Goal: Task Accomplishment & Management: Manage account settings

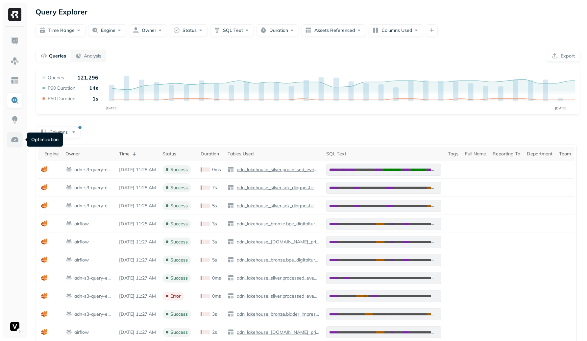
click at [14, 139] on img at bounding box center [15, 139] width 9 height 9
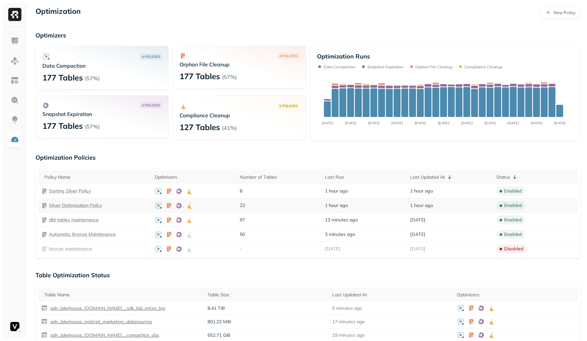
scroll to position [112, 0]
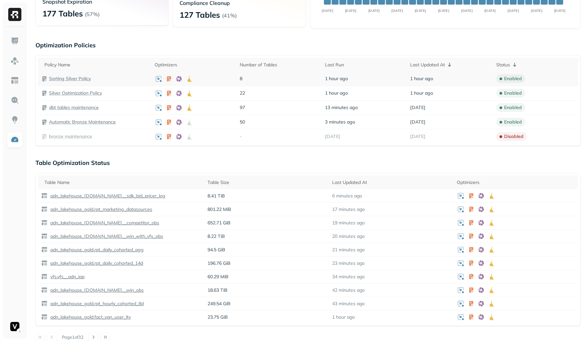
click at [64, 79] on p "Sorting Silver Policy" at bounding box center [70, 79] width 42 height 6
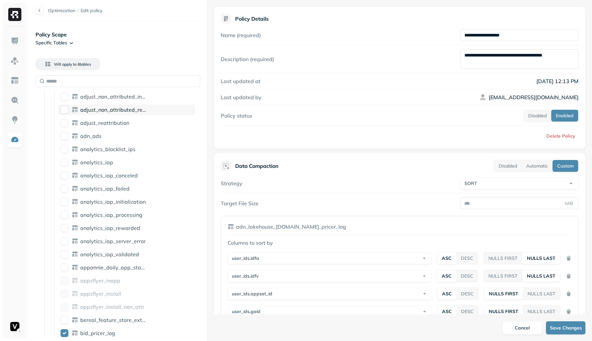
scroll to position [240, 0]
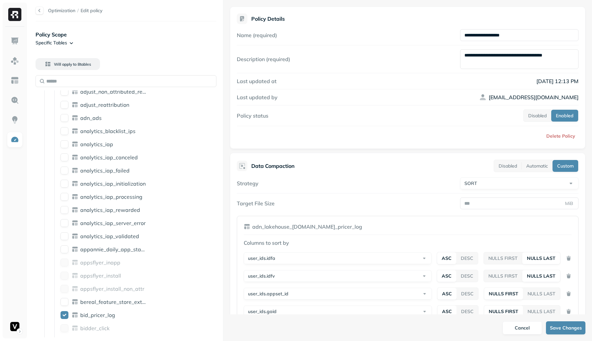
click at [409, 159] on div "Optimization / Edit policy Policy Scope Specific Tables Will apply to 8 table s…" at bounding box center [310, 170] width 563 height 341
click at [270, 195] on div "Optimization / Edit policy Policy Scope Specific Tables Will apply to 8 table s…" at bounding box center [310, 170] width 563 height 341
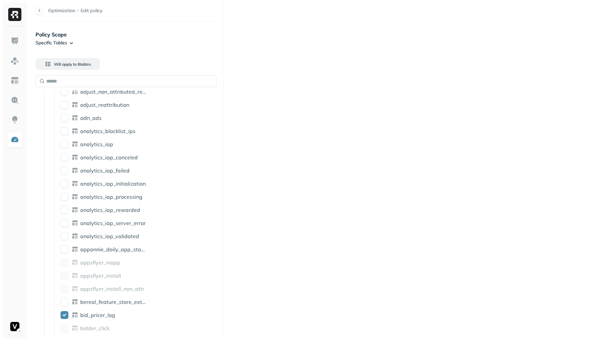
click at [444, 161] on div "Optimization / Edit policy Policy Scope Specific Tables Will apply to 8 table s…" at bounding box center [310, 170] width 563 height 341
click at [343, 129] on div "Optimization / Edit policy Policy Scope Specific Tables Will apply to 8 table s…" at bounding box center [310, 170] width 563 height 341
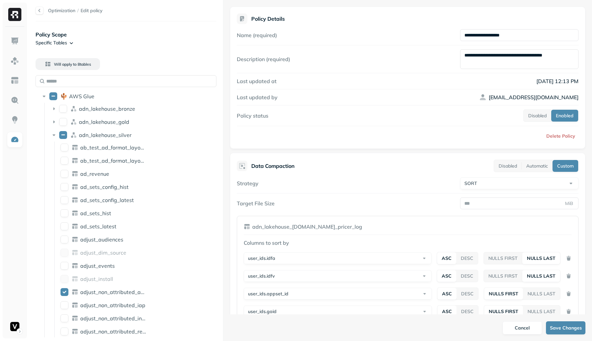
click at [388, 148] on div "Optimization / Edit policy Policy Scope Specific Tables Will apply to 8 table s…" at bounding box center [310, 170] width 563 height 341
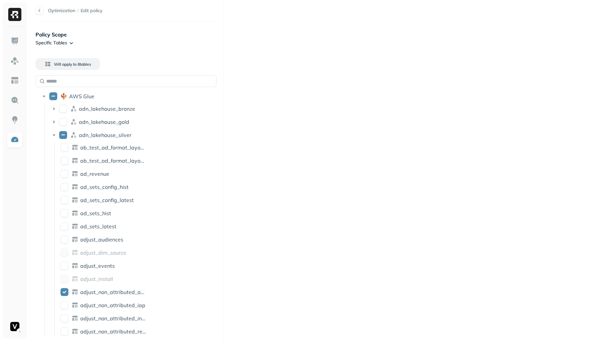
click at [564, 169] on div "Optimization / Edit policy Policy Scope Specific Tables Will apply to 8 table s…" at bounding box center [310, 170] width 563 height 341
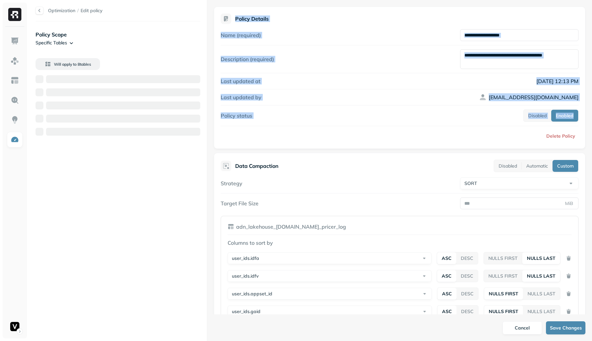
drag, startPoint x: 205, startPoint y: 142, endPoint x: 310, endPoint y: 150, distance: 104.9
click at [310, 150] on div "**********" at bounding box center [310, 170] width 563 height 341
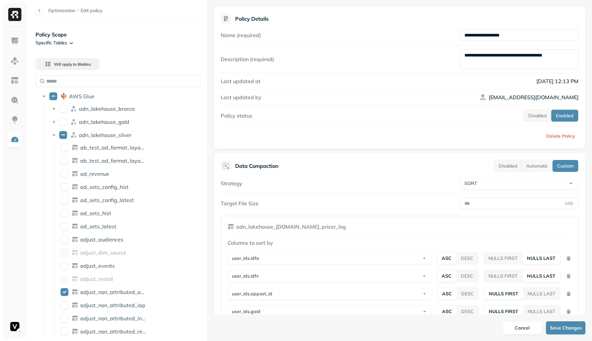
drag, startPoint x: 297, startPoint y: 148, endPoint x: 289, endPoint y: 147, distance: 7.6
click at [297, 148] on div "**********" at bounding box center [400, 78] width 372 height 142
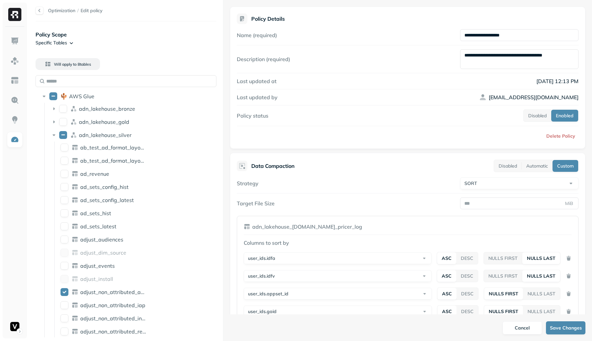
click at [592, 142] on html "Optimization / Edit policy Policy Scope Specific Tables Will apply to 8 table s…" at bounding box center [296, 170] width 592 height 341
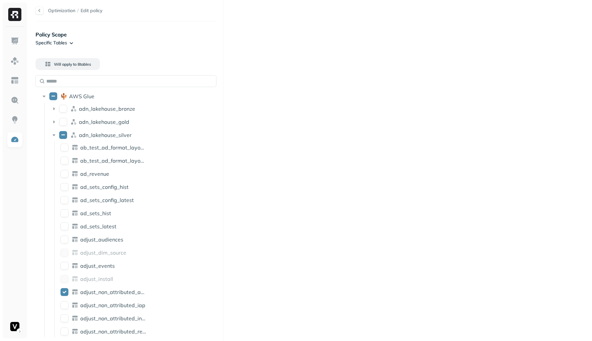
click at [385, 150] on div "Optimization / Edit policy Policy Scope Specific Tables Will apply to 8 table s…" at bounding box center [310, 170] width 563 height 341
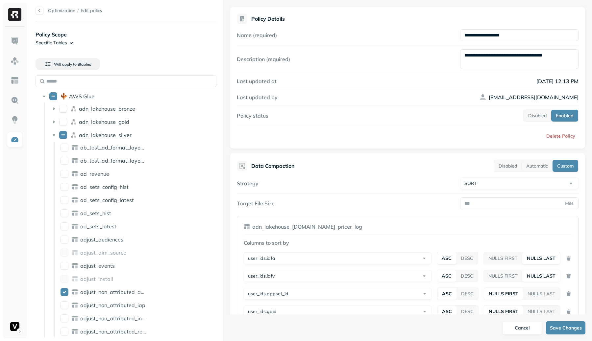
click at [592, 86] on html "Optimization / Edit policy Policy Scope Specific Tables Will apply to 8 table s…" at bounding box center [296, 170] width 592 height 341
click at [329, 87] on div "**********" at bounding box center [408, 85] width 342 height 113
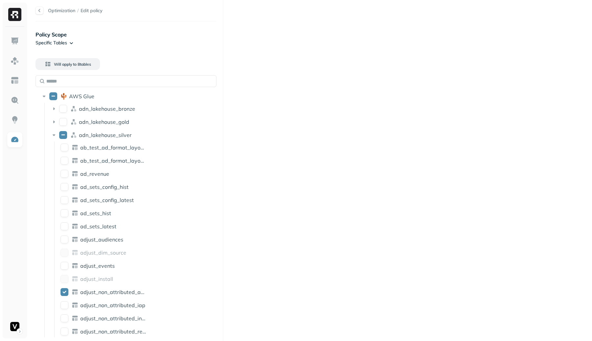
click at [267, 86] on div "Optimization / Edit policy Policy Scope Specific Tables Will apply to 8 table s…" at bounding box center [310, 170] width 563 height 341
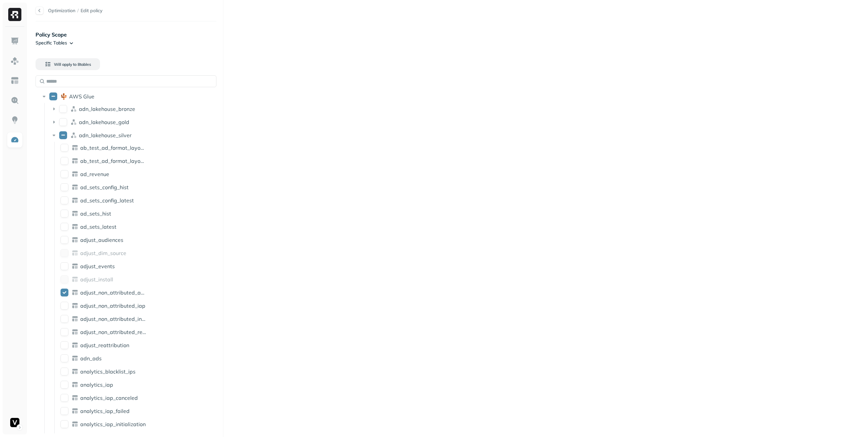
click at [841, 104] on div "Optimization / Edit policy Policy Scope Specific Tables Will apply to 8 table s…" at bounding box center [435, 218] width 813 height 437
click at [841, 139] on div "Optimization / Edit policy Policy Scope Specific Tables Will apply to 8 table s…" at bounding box center [435, 218] width 813 height 437
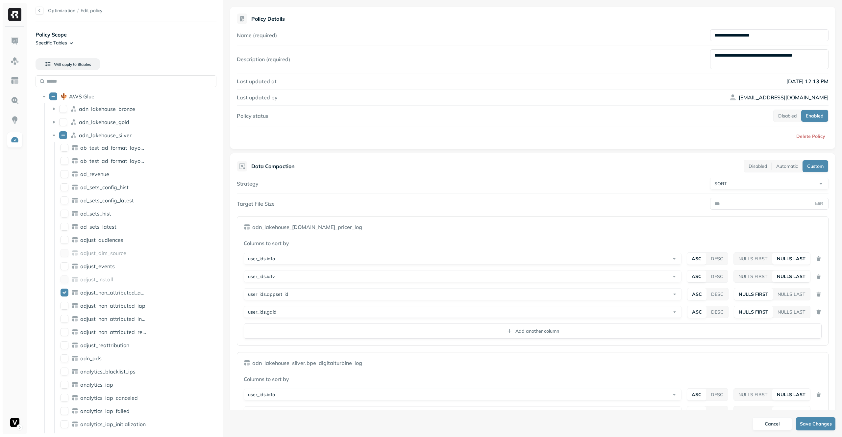
click at [235, 75] on div "**********" at bounding box center [532, 78] width 605 height 142
click at [223, 68] on div at bounding box center [223, 218] width 0 height 437
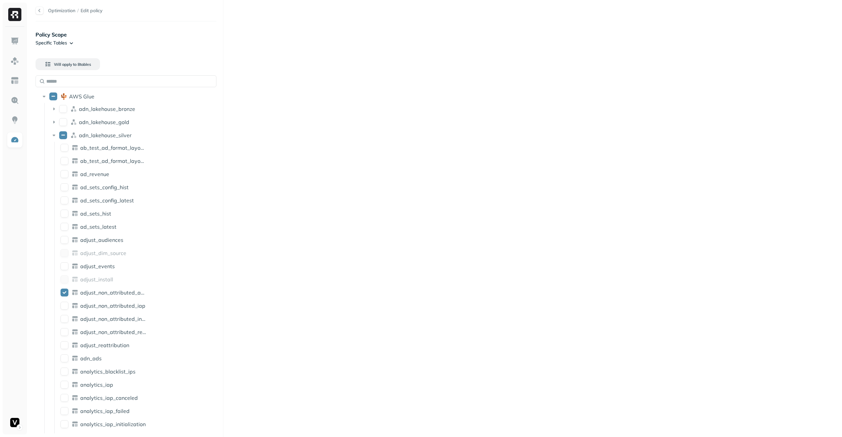
click at [834, 58] on div "Optimization / Edit policy Policy Scope Specific Tables Will apply to 8 table s…" at bounding box center [435, 218] width 813 height 437
click at [841, 88] on div "Optimization / Edit policy Policy Scope Specific Tables Will apply to 8 table s…" at bounding box center [435, 218] width 813 height 437
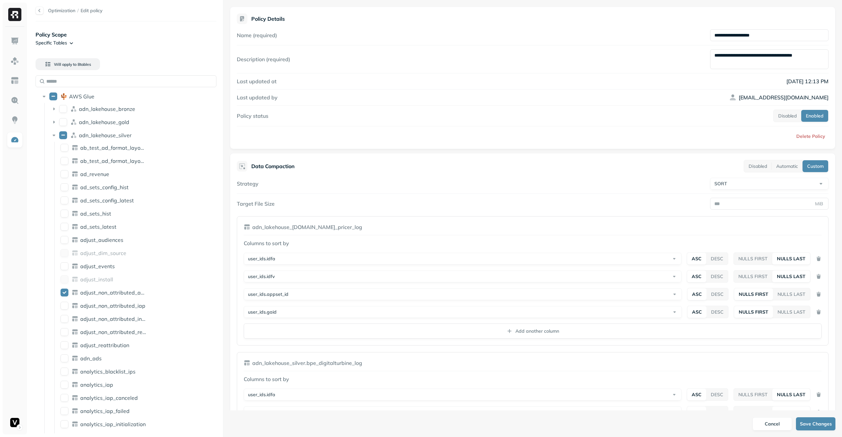
click at [221, 40] on div "Optimization / Edit policy Policy Scope Specific Tables Will apply to 8 table s…" at bounding box center [126, 218] width 194 height 437
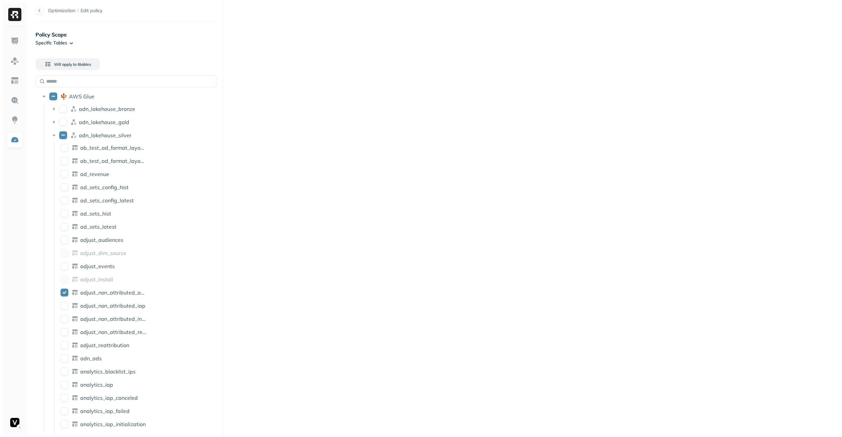
click at [841, 53] on div "Optimization / Edit policy Policy Scope Specific Tables Will apply to 8 table s…" at bounding box center [435, 218] width 813 height 437
click at [819, 46] on div "Optimization / Edit policy Policy Scope Specific Tables Will apply to 8 table s…" at bounding box center [435, 218] width 813 height 437
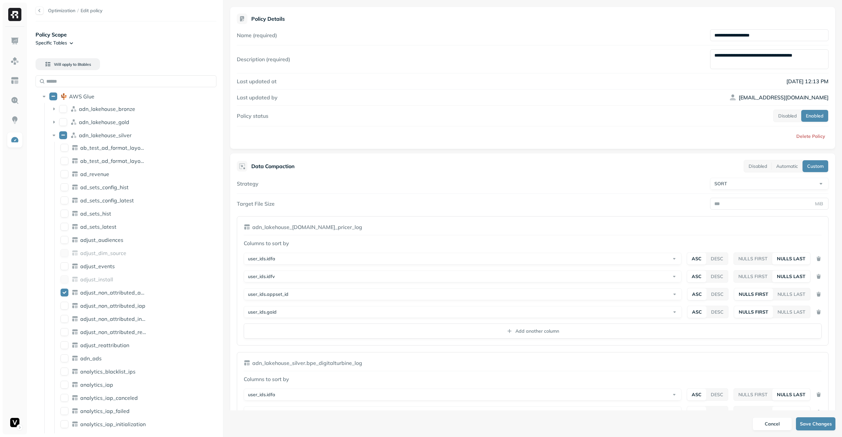
click at [224, 92] on div "Optimization / Edit policy Policy Scope Specific Tables Will apply to 8 table s…" at bounding box center [435, 218] width 813 height 437
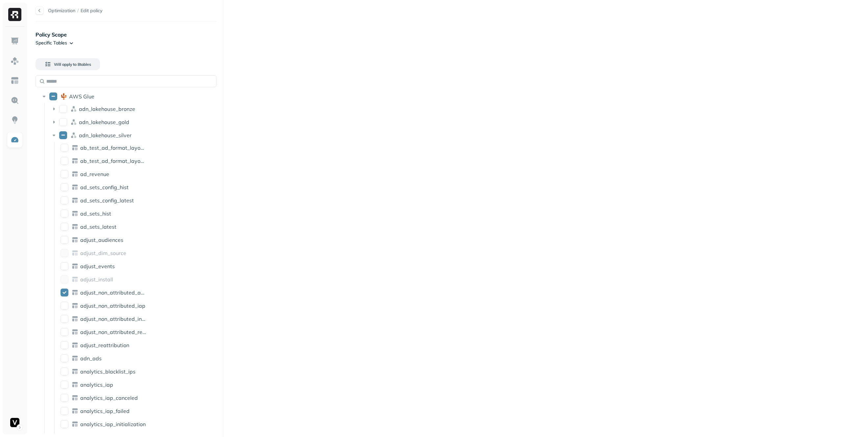
click at [841, 137] on div "Optimization / Edit policy Policy Scope Specific Tables Will apply to 8 table s…" at bounding box center [435, 218] width 813 height 437
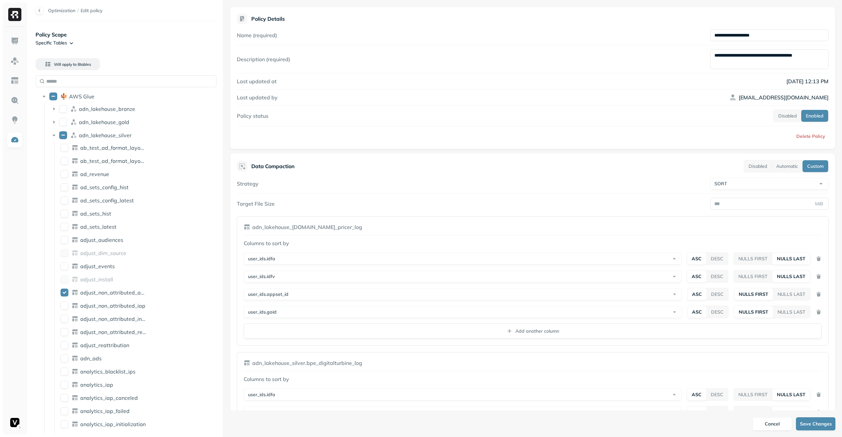
click at [247, 120] on div "Policy status Disabled Enabled" at bounding box center [533, 115] width 592 height 12
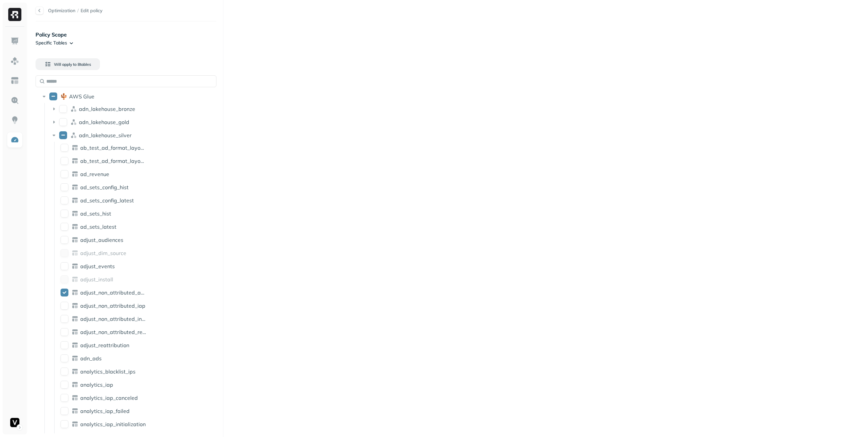
click at [820, 119] on div "Optimization / Edit policy Policy Scope Specific Tables Will apply to 8 table s…" at bounding box center [435, 218] width 813 height 437
click at [818, 134] on div "Optimization / Edit policy Policy Scope Specific Tables Will apply to 8 table s…" at bounding box center [435, 218] width 813 height 437
click at [314, 96] on div "Optimization / Edit policy Policy Scope Specific Tables Will apply to 8 table s…" at bounding box center [435, 218] width 813 height 437
click at [274, 102] on div "Optimization / Edit policy Policy Scope Specific Tables Will apply to 8 table s…" at bounding box center [435, 218] width 813 height 437
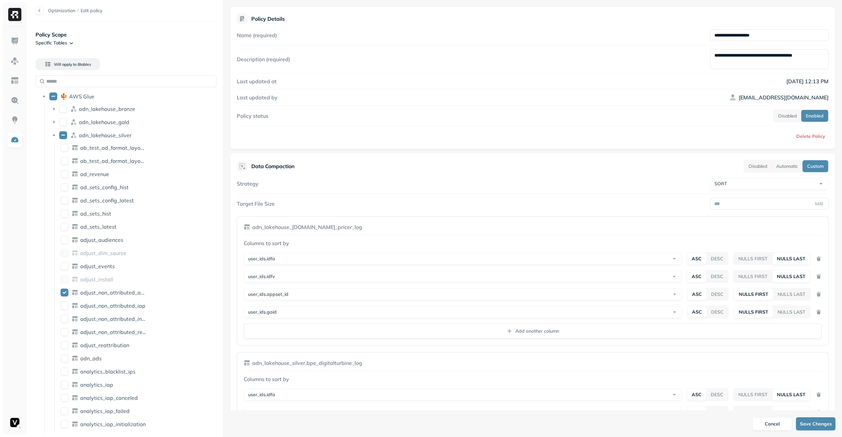
click at [142, 119] on div "Optimization / Edit policy Policy Scope Specific Tables Will apply to 8 table s…" at bounding box center [435, 218] width 813 height 437
click at [85, 140] on div "Optimization / Edit policy Policy Scope Specific Tables Will apply to 8 table s…" at bounding box center [435, 218] width 813 height 437
click at [40, 139] on div "Optimization / Edit policy Policy Scope Specific Tables Will apply to 8 table s…" at bounding box center [435, 218] width 813 height 437
click at [114, 166] on div "Optimization / Edit policy Policy Scope Specific Tables Will apply to 8 table s…" at bounding box center [435, 218] width 813 height 437
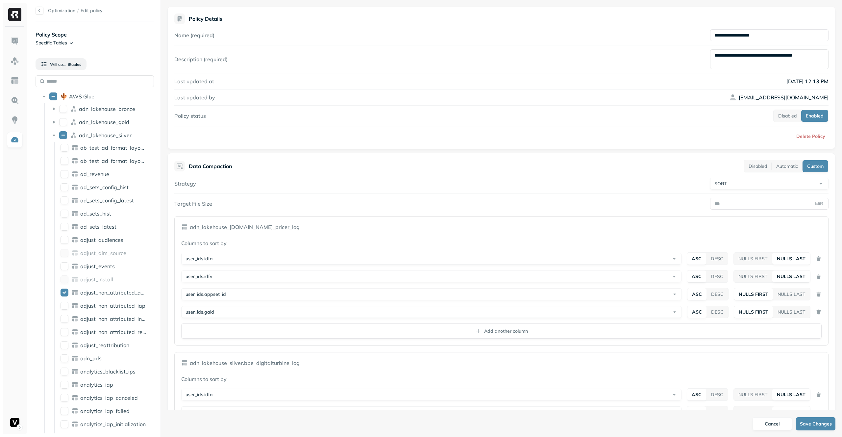
click at [10, 166] on div "Optimization / Edit policy Policy Scope Specific Tables Will apply to 8 table s…" at bounding box center [421, 218] width 842 height 437
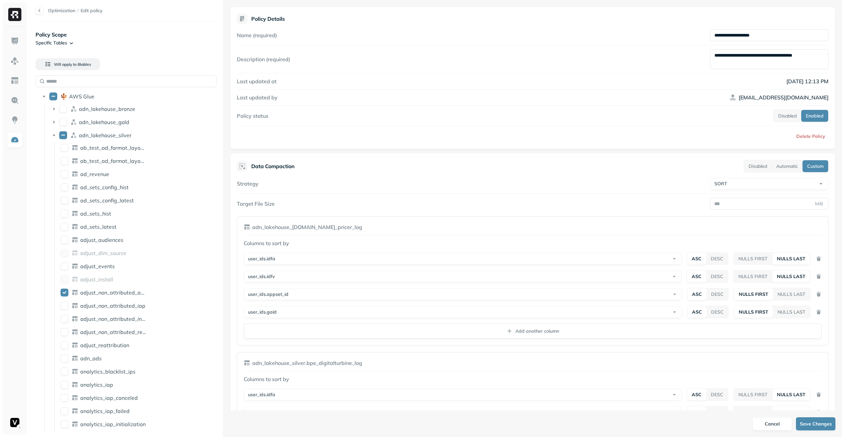
click at [600, 174] on div "Optimization / Edit policy Policy Scope Specific Tables Will apply to 8 table s…" at bounding box center [435, 218] width 813 height 437
click at [449, 155] on div "Optimization / Edit policy Policy Scope Specific Tables Will apply to 8 table s…" at bounding box center [435, 218] width 813 height 437
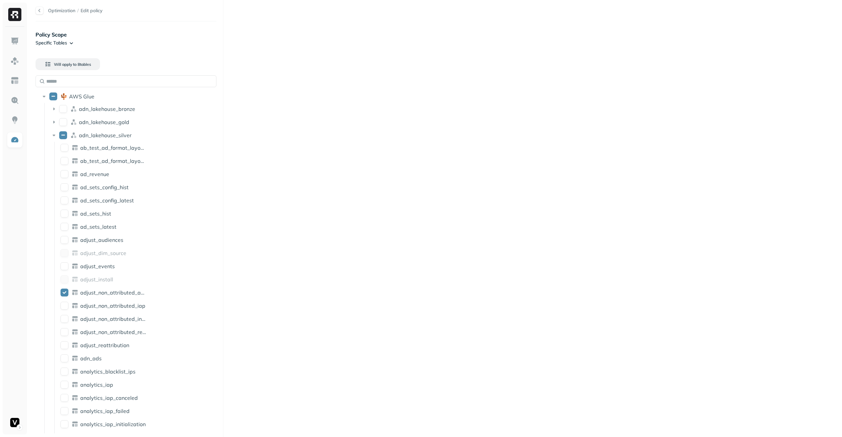
click at [468, 169] on div "Optimization / Edit policy Policy Scope Specific Tables Will apply to 8 table s…" at bounding box center [435, 218] width 813 height 437
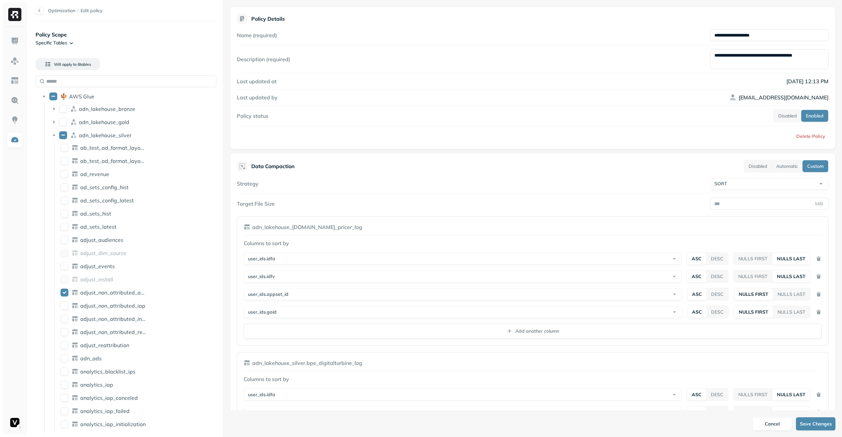
click at [152, 187] on div "Optimization / Edit policy Policy Scope Specific Tables Will apply to 8 table s…" at bounding box center [435, 218] width 813 height 437
click at [101, 193] on div "Optimization / Edit policy Policy Scope Specific Tables Will apply to 8 table s…" at bounding box center [435, 218] width 813 height 437
click at [68, 212] on div "Optimization / Edit policy Policy Scope Specific Tables Will apply to 8 table s…" at bounding box center [435, 218] width 813 height 437
click at [92, 206] on div "Optimization / Edit policy Policy Scope Specific Tables Will apply to 8 table s…" at bounding box center [435, 218] width 813 height 437
click at [107, 209] on div "Optimization / Edit policy Policy Scope Specific Tables Will apply to 8 table s…" at bounding box center [435, 218] width 813 height 437
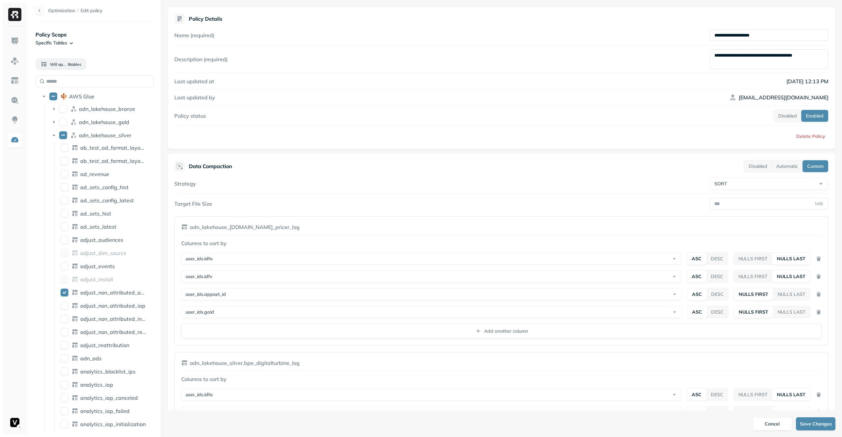
click at [67, 211] on div "Optimization / Edit policy Policy Scope Specific Tables Will apply to 8 table s…" at bounding box center [435, 218] width 813 height 437
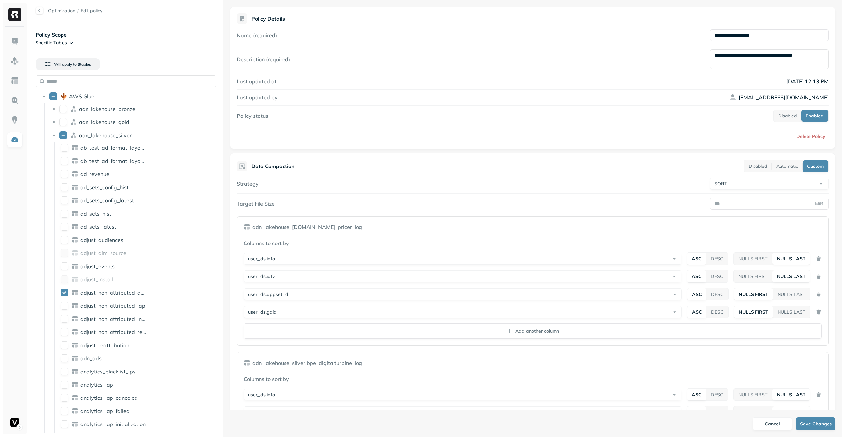
click at [403, 245] on div "Optimization / Edit policy Policy Scope Specific Tables Will apply to 8 table s…" at bounding box center [435, 218] width 813 height 437
click at [352, 289] on div "Optimization / Edit policy Policy Scope Specific Tables Will apply to 8 table s…" at bounding box center [435, 218] width 813 height 437
click at [316, 231] on div "Optimization / Edit policy Policy Scope Specific Tables Will apply to 8 table s…" at bounding box center [435, 218] width 813 height 437
click at [55, 187] on div "Optimization / Edit policy Policy Scope Specific Tables Will apply to 8 table s…" at bounding box center [435, 218] width 813 height 437
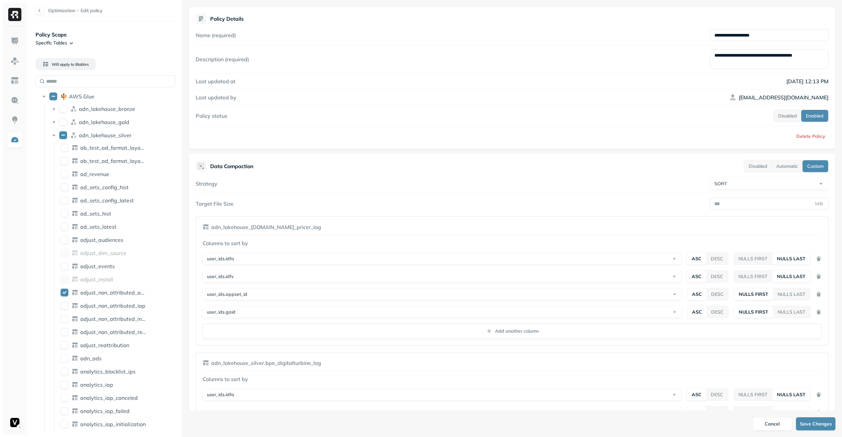
click at [7, 185] on div "Optimization / Edit policy Policy Scope Specific Tables Will apply to 8 table s…" at bounding box center [421, 218] width 842 height 437
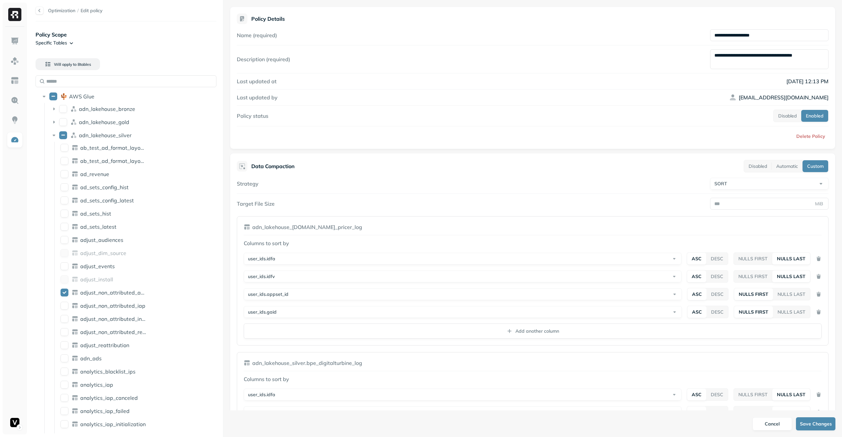
click at [339, 195] on div "Optimization / Edit policy Policy Scope Specific Tables Will apply to 8 table s…" at bounding box center [435, 218] width 813 height 437
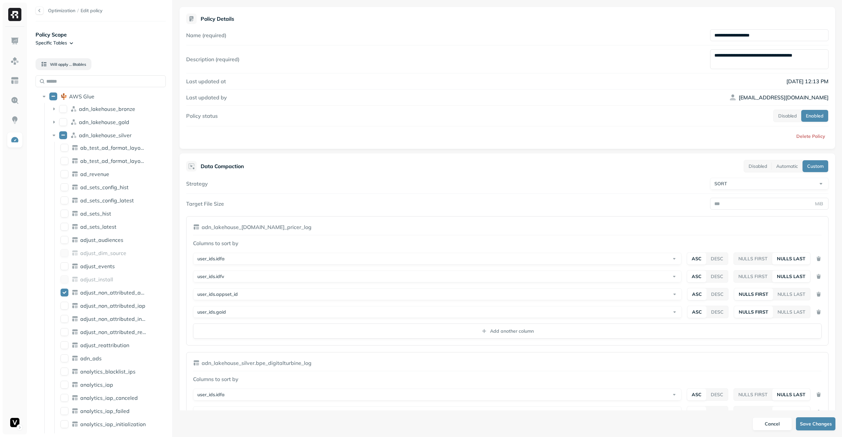
click at [42, 202] on div "Optimization / Edit policy Policy Scope Specific Tables Will apply to 8 table s…" at bounding box center [435, 218] width 813 height 437
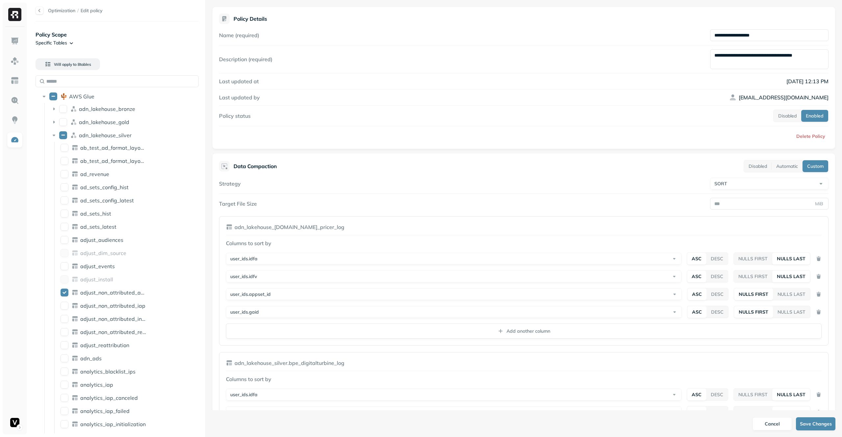
click at [209, 213] on div "Optimization / Edit policy Policy Scope Specific Tables Will apply to 8 table s…" at bounding box center [435, 218] width 813 height 437
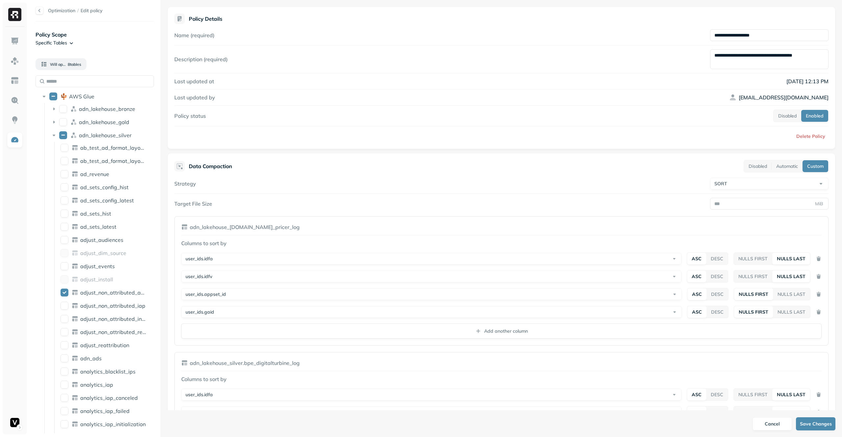
click at [100, 211] on div "Optimization / Edit policy Policy Scope Specific Tables Will apply to 8 table s…" at bounding box center [435, 218] width 813 height 437
click at [38, 222] on div "Optimization / Edit policy Policy Scope Specific Tables Will apply to 8 table s…" at bounding box center [435, 218] width 813 height 437
click at [78, 228] on div "Optimization / Edit policy Policy Scope Specific Tables Will apply to 8 table s…" at bounding box center [435, 218] width 813 height 437
click at [64, 228] on div "Optimization / Edit policy Policy Scope Specific Tables Will apply to 8 table s…" at bounding box center [435, 218] width 813 height 437
click at [46, 237] on div "Optimization / Edit policy Policy Scope Specific Tables Will apply to 8 table s…" at bounding box center [435, 218] width 813 height 437
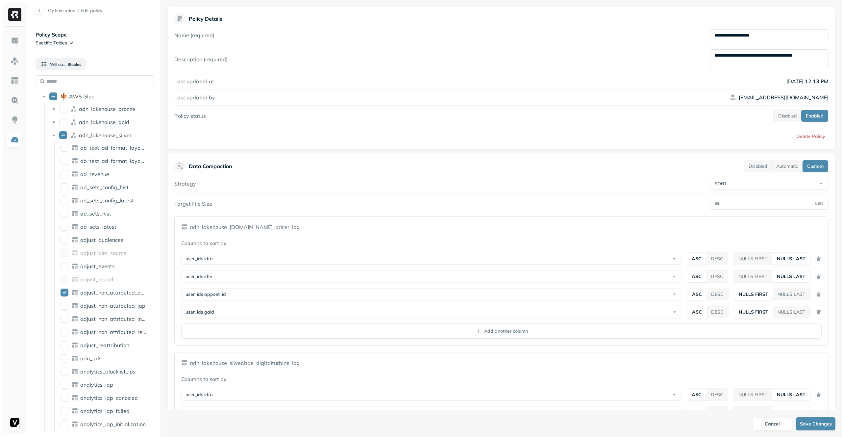
click at [0, 245] on html "Optimization / Edit policy Policy Scope Specific Tables Will apply to 8 table s…" at bounding box center [421, 218] width 842 height 437
click at [288, 253] on div "Optimization / Edit policy Policy Scope Specific Tables Will apply to 8 table s…" at bounding box center [435, 218] width 813 height 437
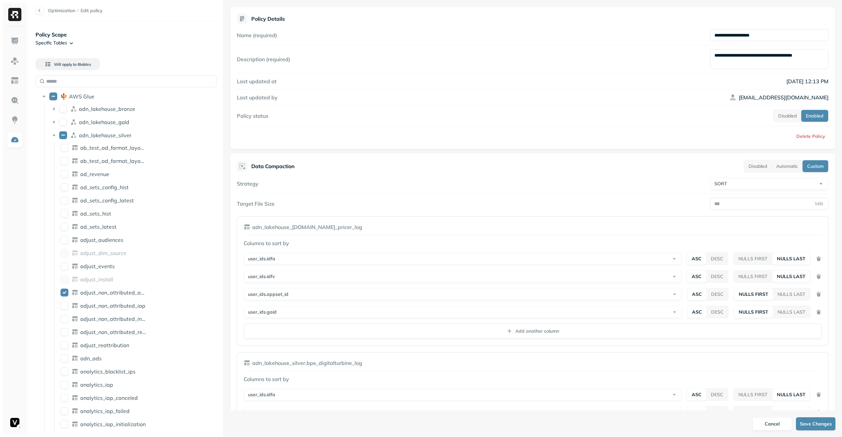
click at [249, 257] on div "Optimization / Edit policy Policy Scope Specific Tables Will apply to 8 table s…" at bounding box center [435, 218] width 813 height 437
click at [224, 127] on div "**********" at bounding box center [532, 205] width 619 height 410
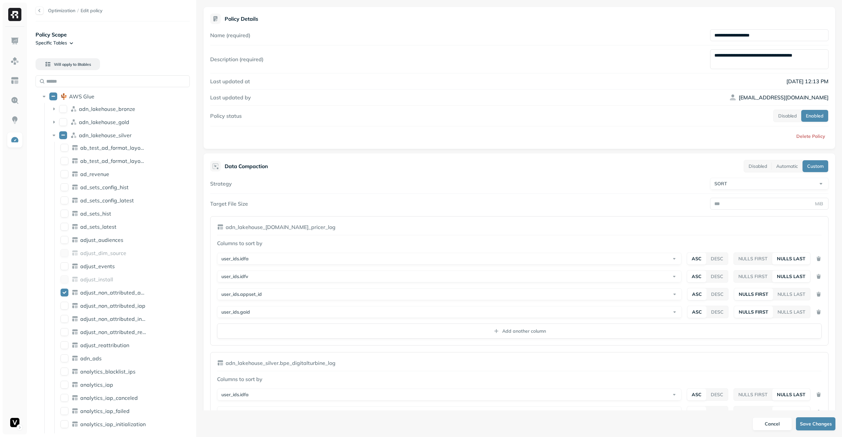
click at [167, 162] on div "Optimization / Edit policy Policy Scope Specific Tables Will apply to 8 table s…" at bounding box center [435, 218] width 813 height 437
click at [256, 88] on div "**********" at bounding box center [518, 85] width 620 height 113
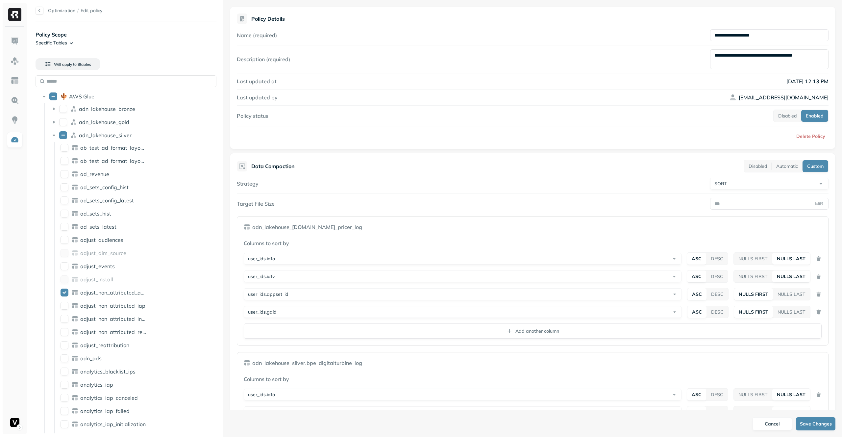
click at [657, 105] on div "Optimization / Edit policy Policy Scope Specific Tables Will apply to 8 table s…" at bounding box center [435, 218] width 813 height 437
click at [22, 126] on div "Optimization / Edit policy Policy Scope Specific Tables Will apply to 8 table s…" at bounding box center [421, 218] width 842 height 437
click at [55, 113] on div "Optimization / Edit policy Policy Scope Specific Tables Will apply to 8 table s…" at bounding box center [435, 218] width 813 height 437
click at [158, 126] on div "Optimization / Edit policy Policy Scope Specific Tables Will apply to 8 table s…" at bounding box center [435, 218] width 813 height 437
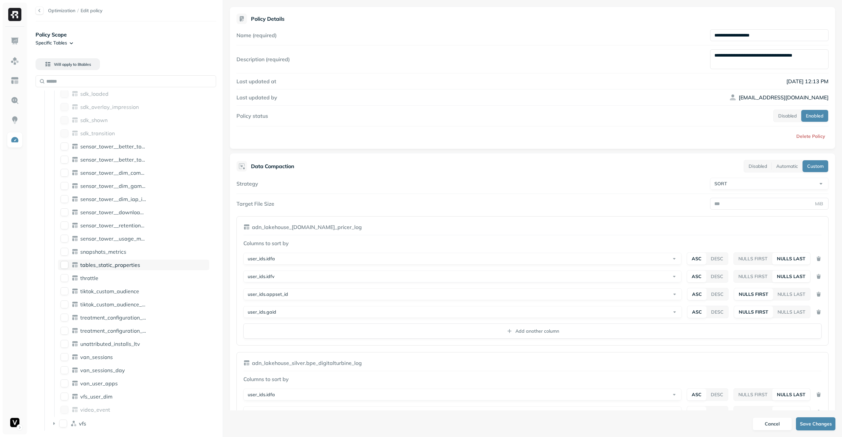
scroll to position [1216, 0]
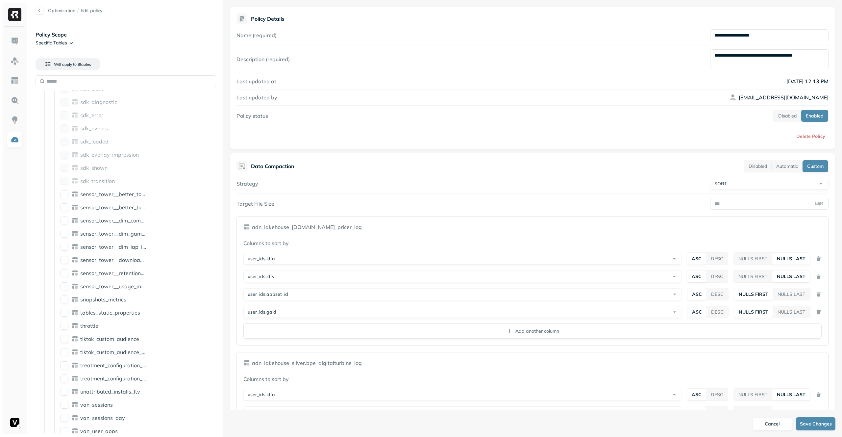
click at [224, 244] on div "**********" at bounding box center [532, 205] width 619 height 410
click at [420, 237] on div "Optimization / Edit policy Policy Scope Specific Tables Will apply to 8 table s…" at bounding box center [435, 218] width 813 height 437
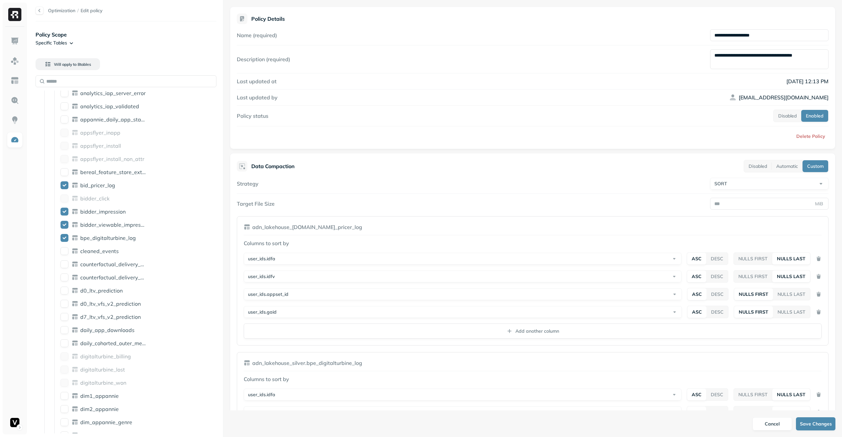
scroll to position [0, 0]
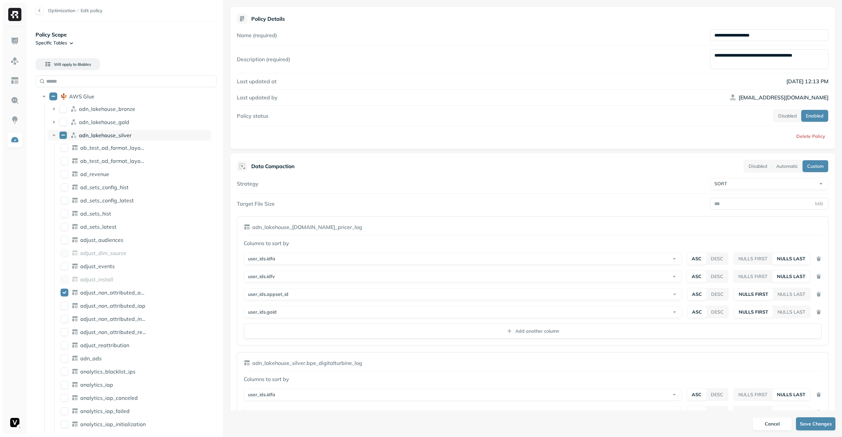
click at [51, 135] on icon at bounding box center [54, 135] width 7 height 7
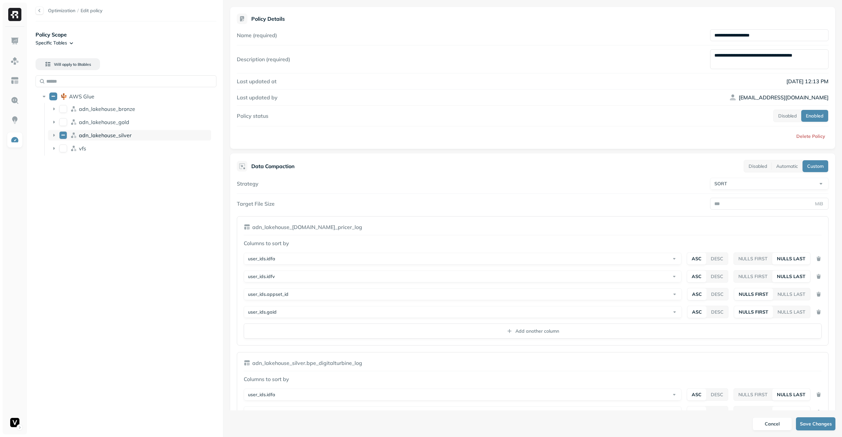
click at [51, 135] on icon at bounding box center [54, 135] width 7 height 7
